Goal: Task Accomplishment & Management: Manage account settings

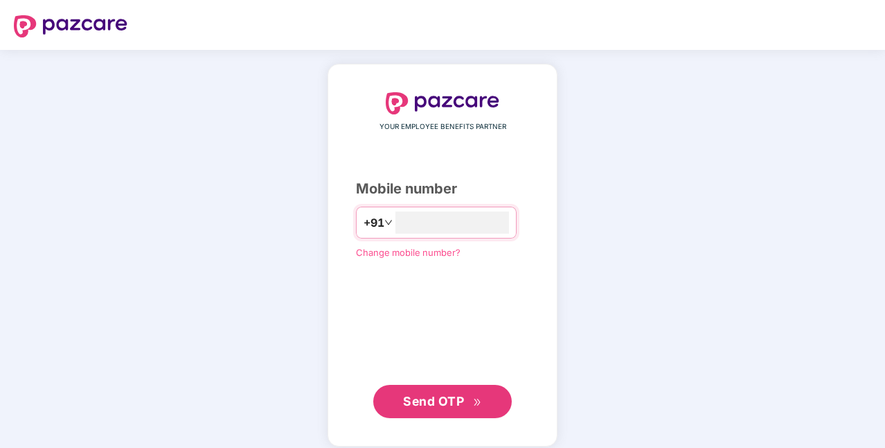
type input "**********"
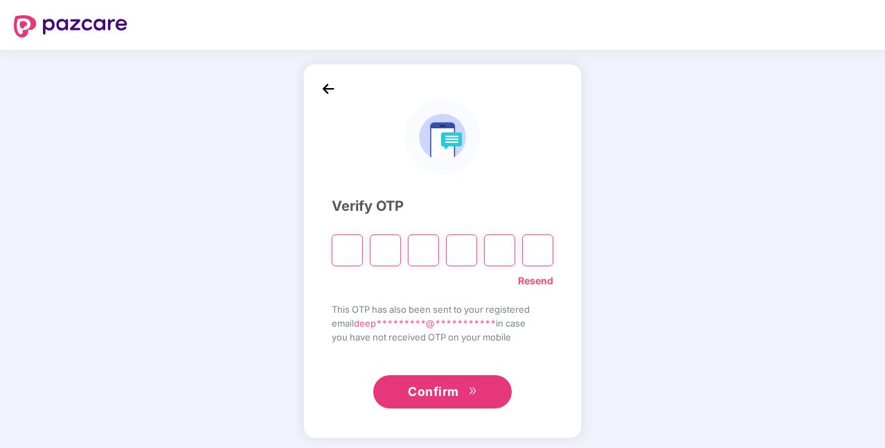
type input "*"
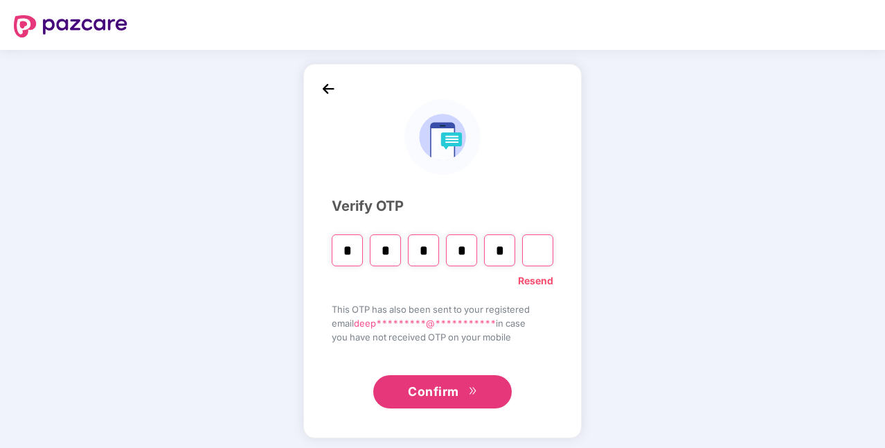
type input "*"
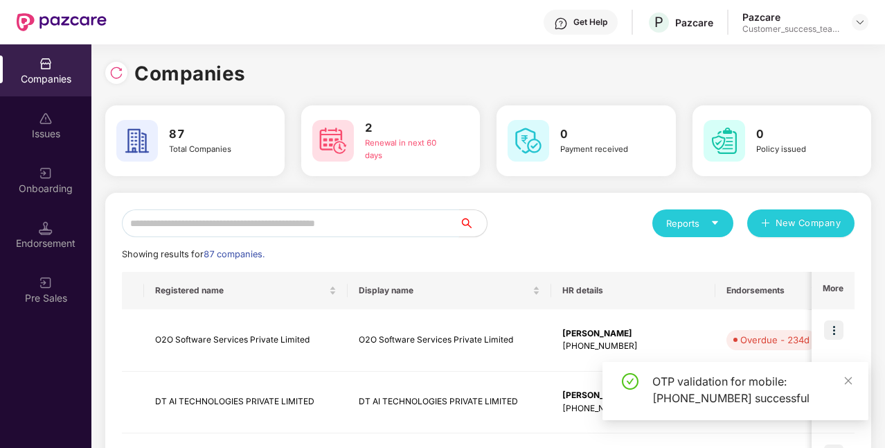
click at [278, 224] on input "text" at bounding box center [290, 223] width 337 height 28
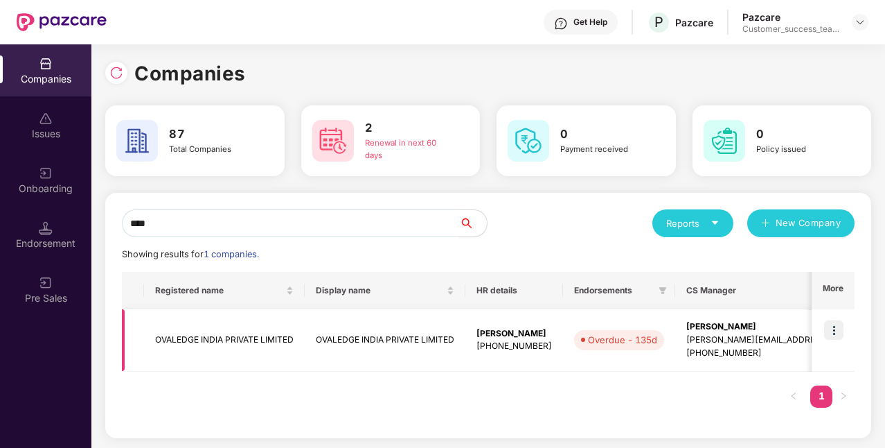
type input "****"
click at [833, 330] on img at bounding box center [833, 329] width 19 height 19
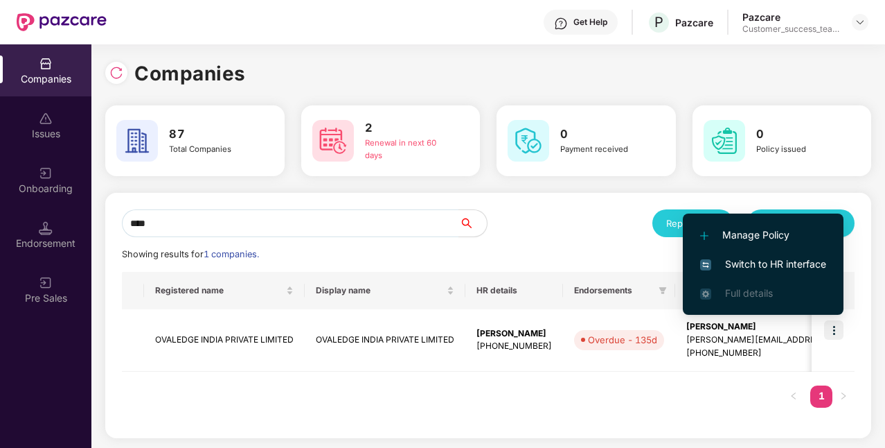
click at [750, 269] on span "Switch to HR interface" at bounding box center [763, 263] width 126 height 15
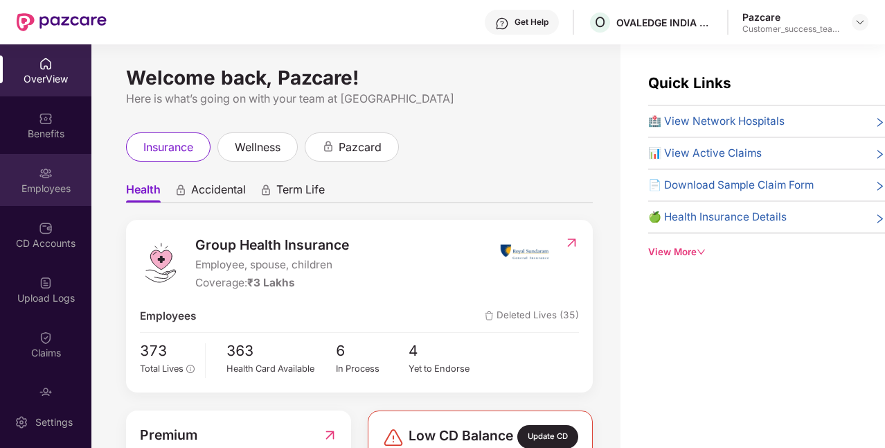
click at [31, 184] on div "Employees" at bounding box center [45, 189] width 91 height 14
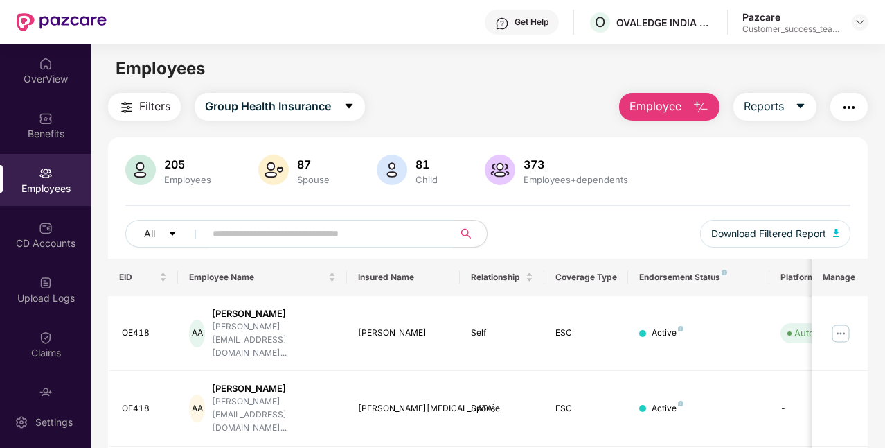
click at [253, 233] on input "text" at bounding box center [324, 233] width 222 height 21
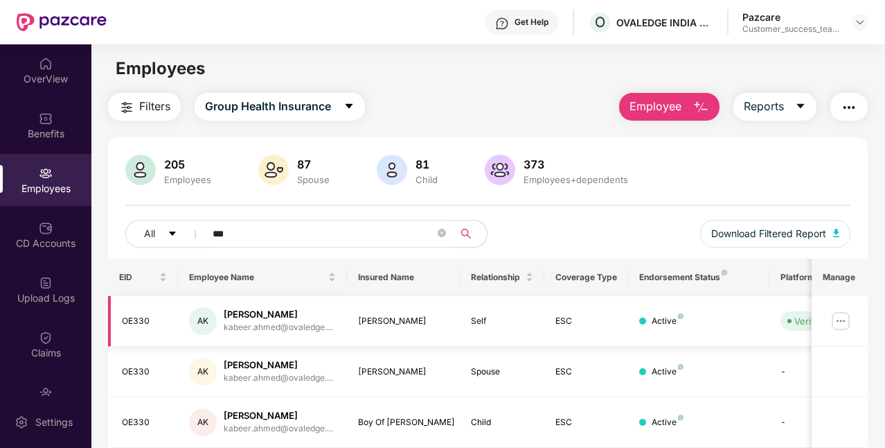
type input "***"
click at [846, 320] on img at bounding box center [841, 321] width 22 height 22
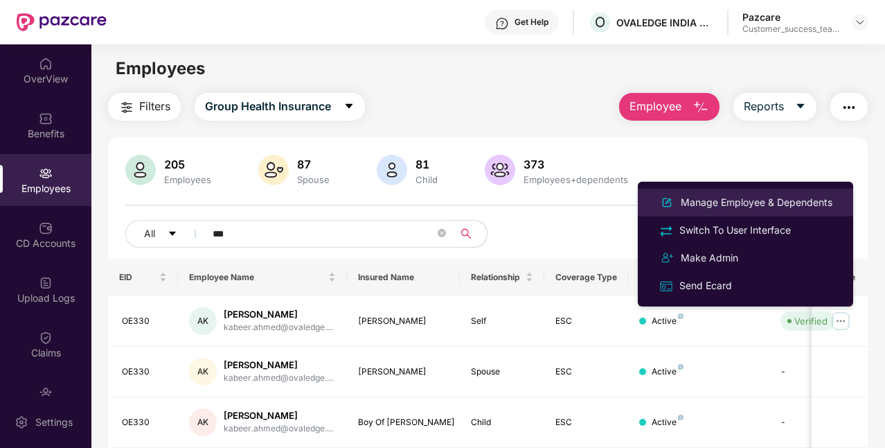
click at [742, 202] on div "Manage Employee & Dependents" at bounding box center [756, 202] width 157 height 15
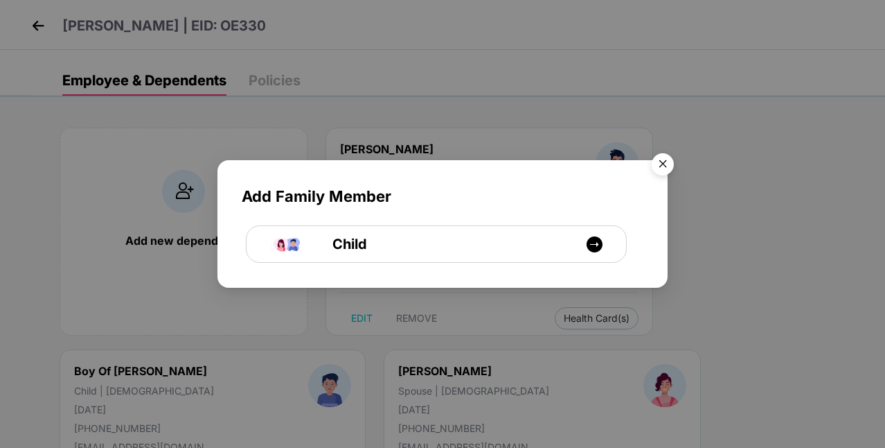
click at [662, 170] on img "Close" at bounding box center [663, 166] width 39 height 39
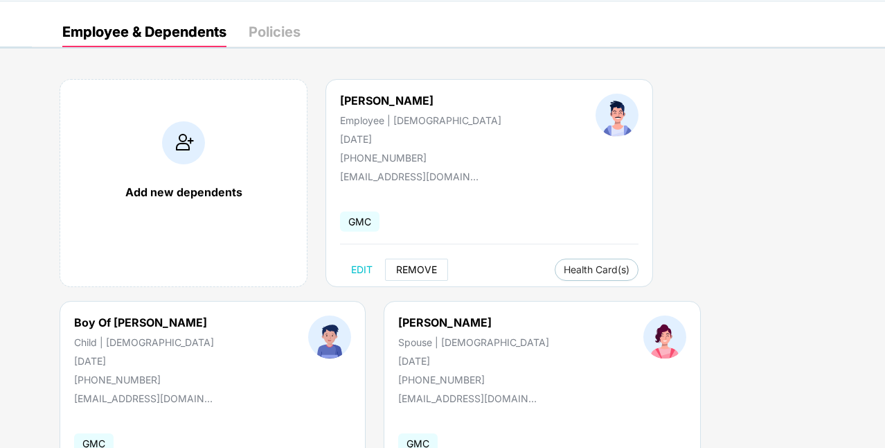
scroll to position [51, 0]
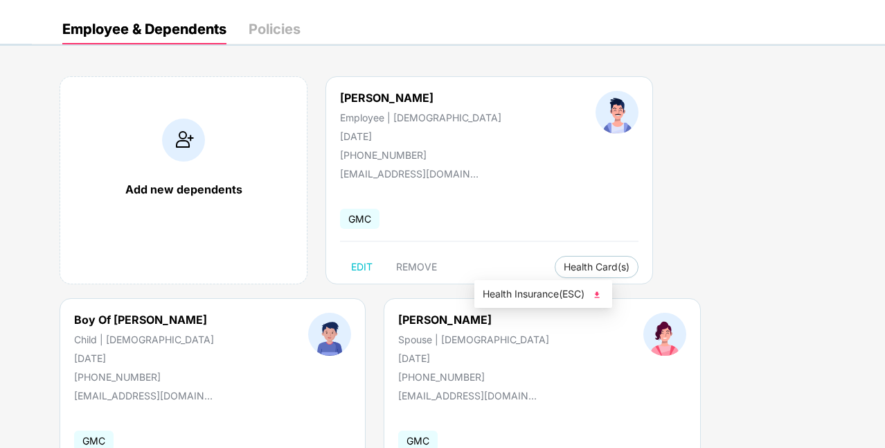
click at [506, 294] on span "Health Insurance(ESC)" at bounding box center [543, 293] width 121 height 15
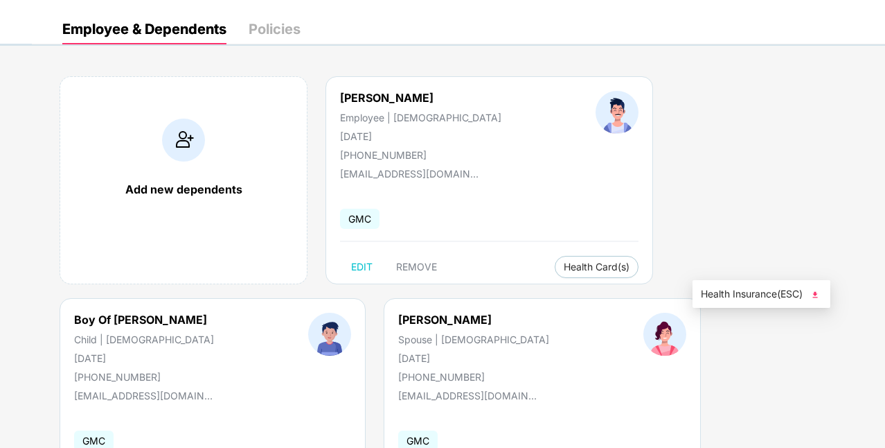
click at [761, 300] on span "Health Insurance(ESC)" at bounding box center [761, 293] width 121 height 15
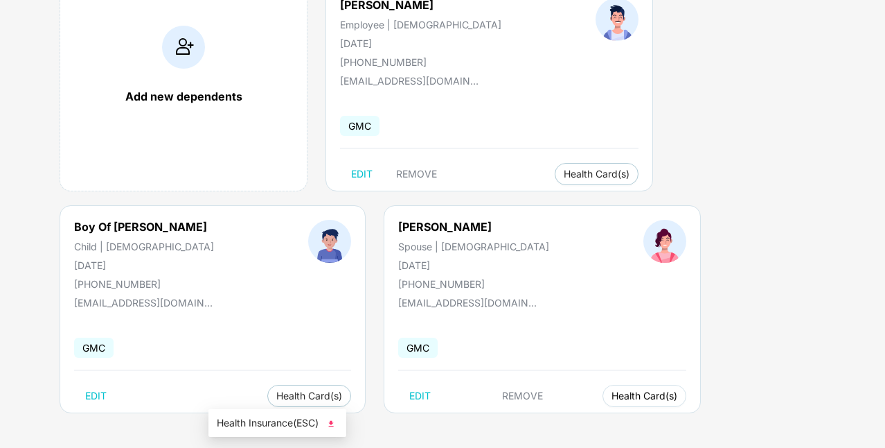
click at [612, 396] on span "Health Card(s)" at bounding box center [645, 395] width 66 height 7
click at [242, 415] on span "Health Insurance(ESC)" at bounding box center [277, 422] width 121 height 15
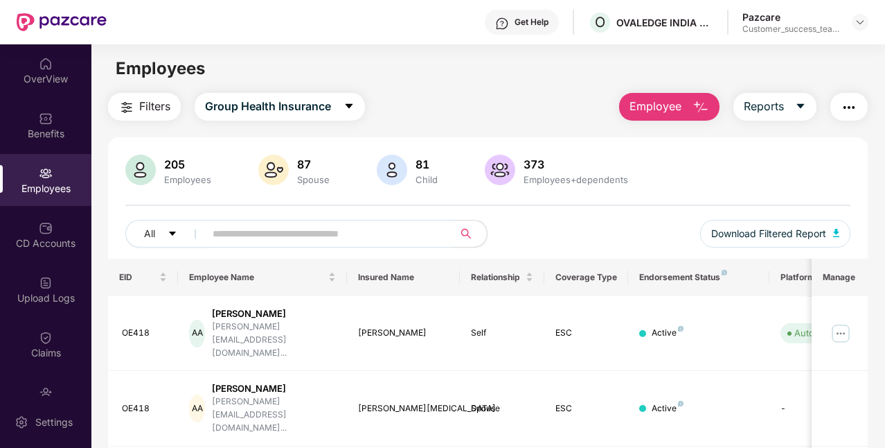
click at [369, 236] on input "text" at bounding box center [324, 233] width 222 height 21
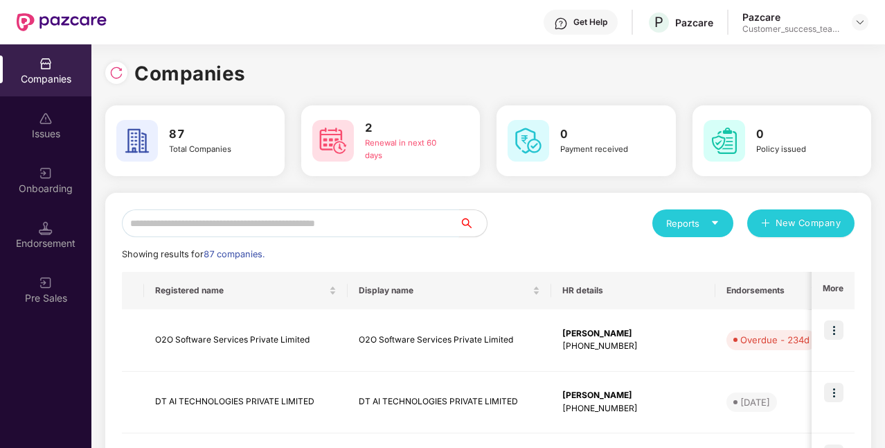
click at [370, 230] on input "text" at bounding box center [290, 223] width 337 height 28
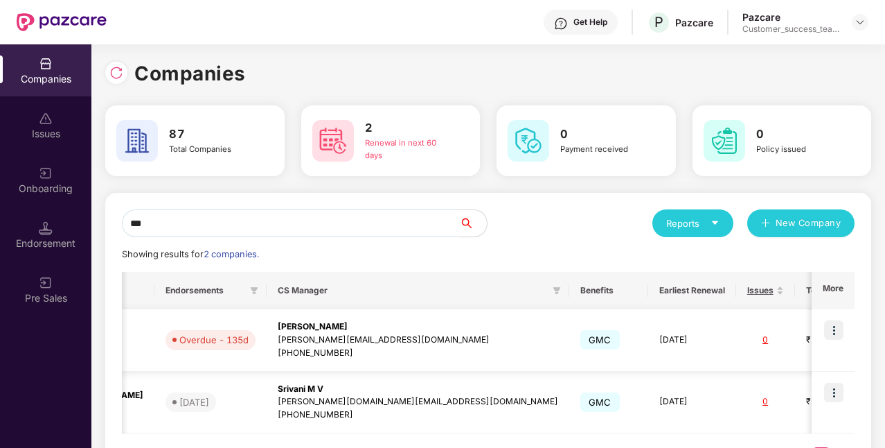
scroll to position [0, 507]
type input "***"
click at [834, 326] on img at bounding box center [833, 329] width 19 height 19
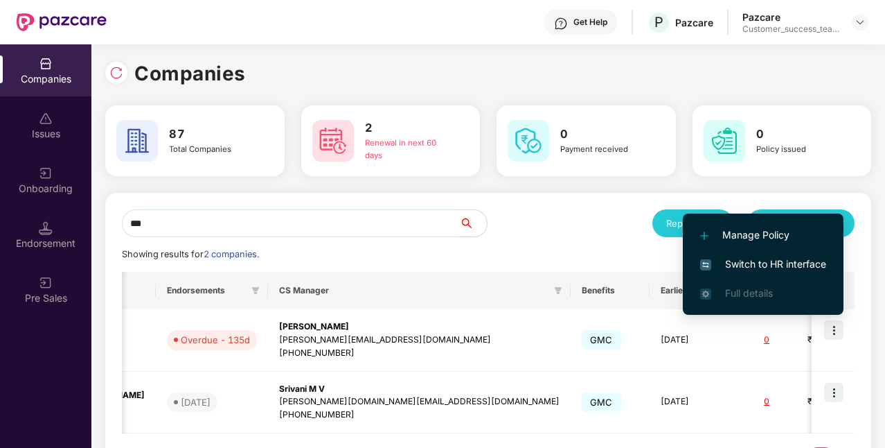
click at [762, 270] on span "Switch to HR interface" at bounding box center [763, 263] width 126 height 15
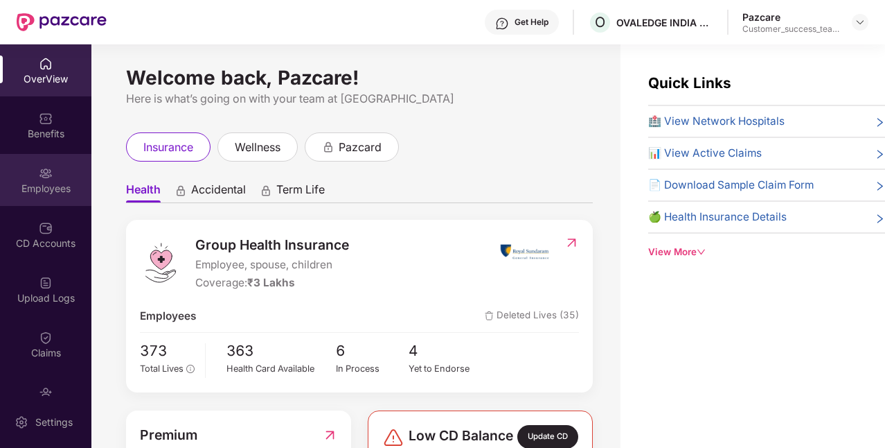
click at [53, 191] on div "Employees" at bounding box center [45, 189] width 91 height 14
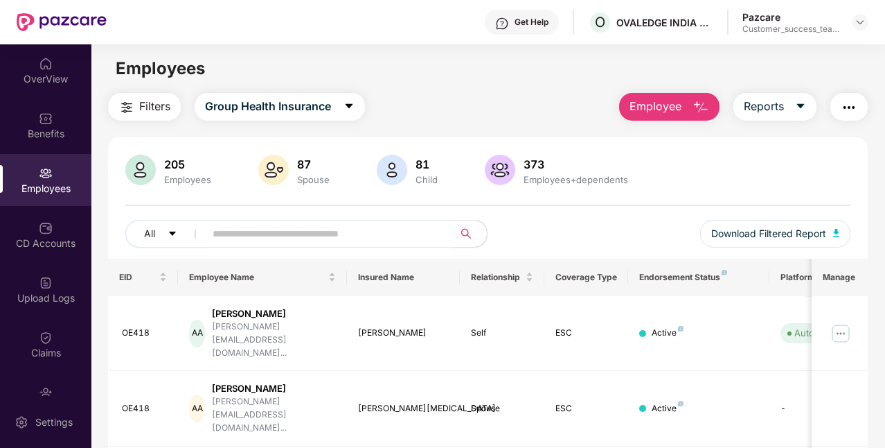
click at [259, 238] on input "text" at bounding box center [324, 233] width 222 height 21
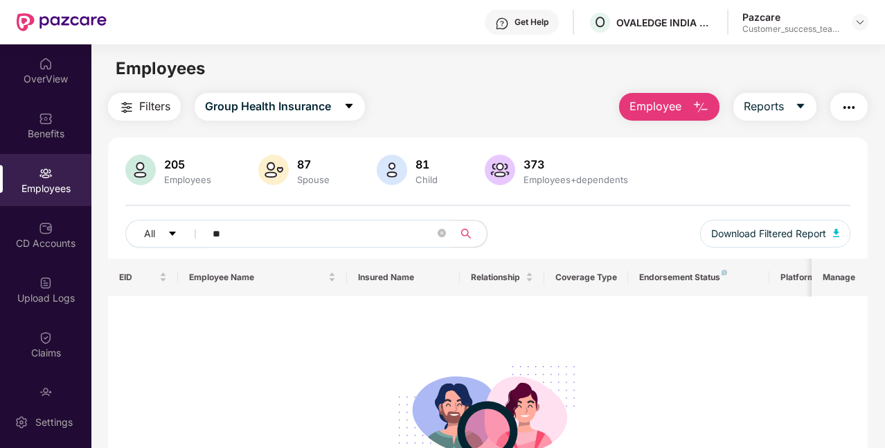
type input "*"
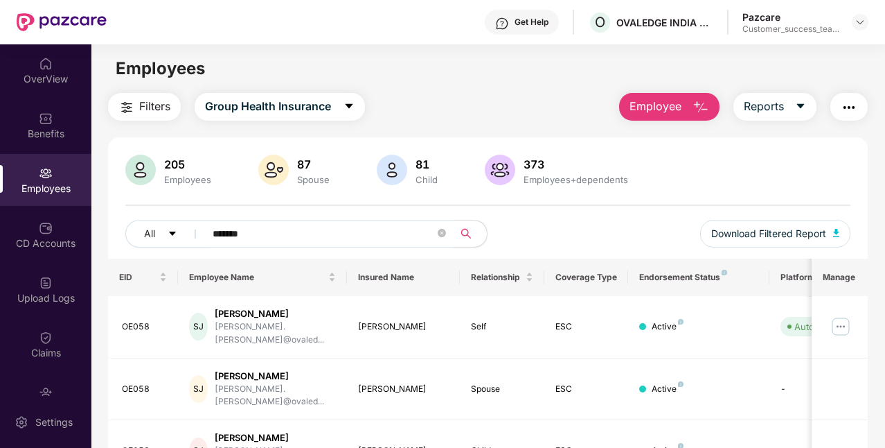
type input "*******"
